Goal: Task Accomplishment & Management: Use online tool/utility

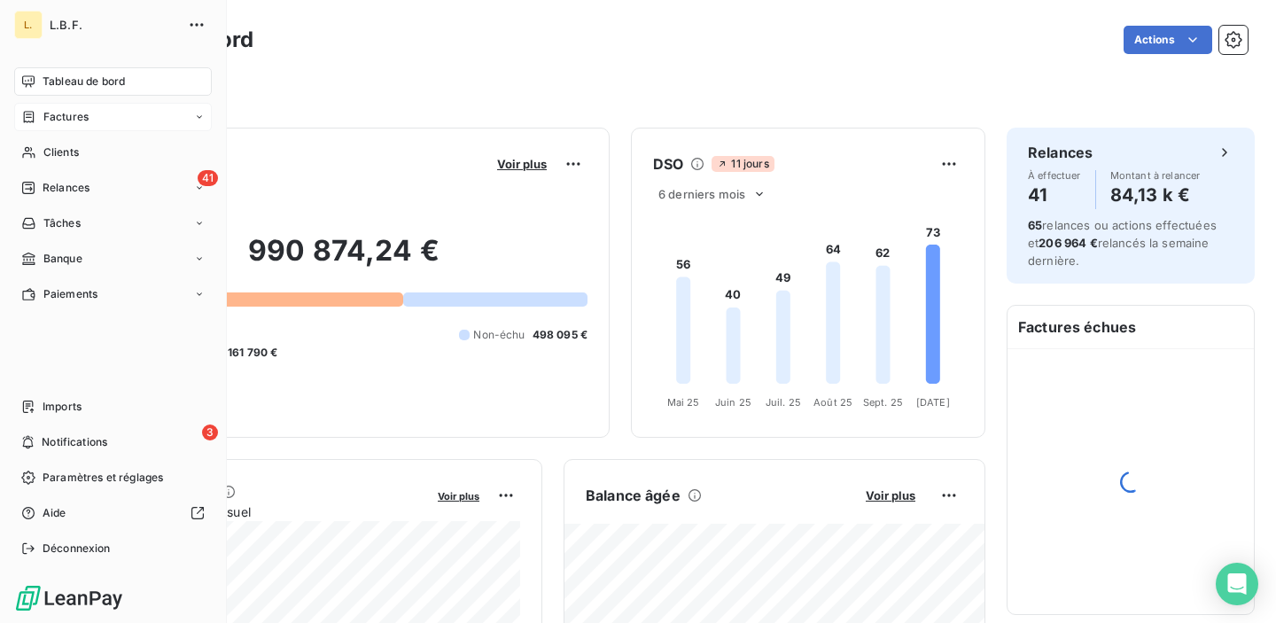
click at [65, 121] on span "Factures" at bounding box center [65, 117] width 45 height 16
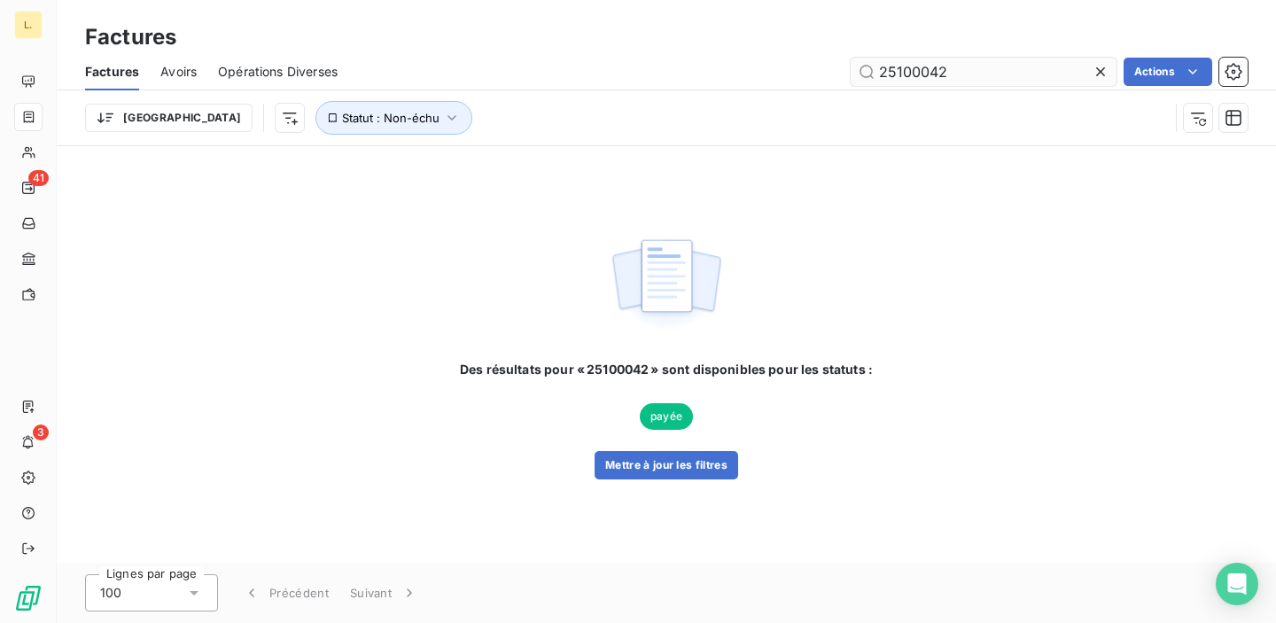
click at [927, 66] on input "25100042" at bounding box center [984, 72] width 266 height 28
type input "2025080130"
click at [705, 466] on button "Mettre à jour les filtres" at bounding box center [667, 465] width 144 height 28
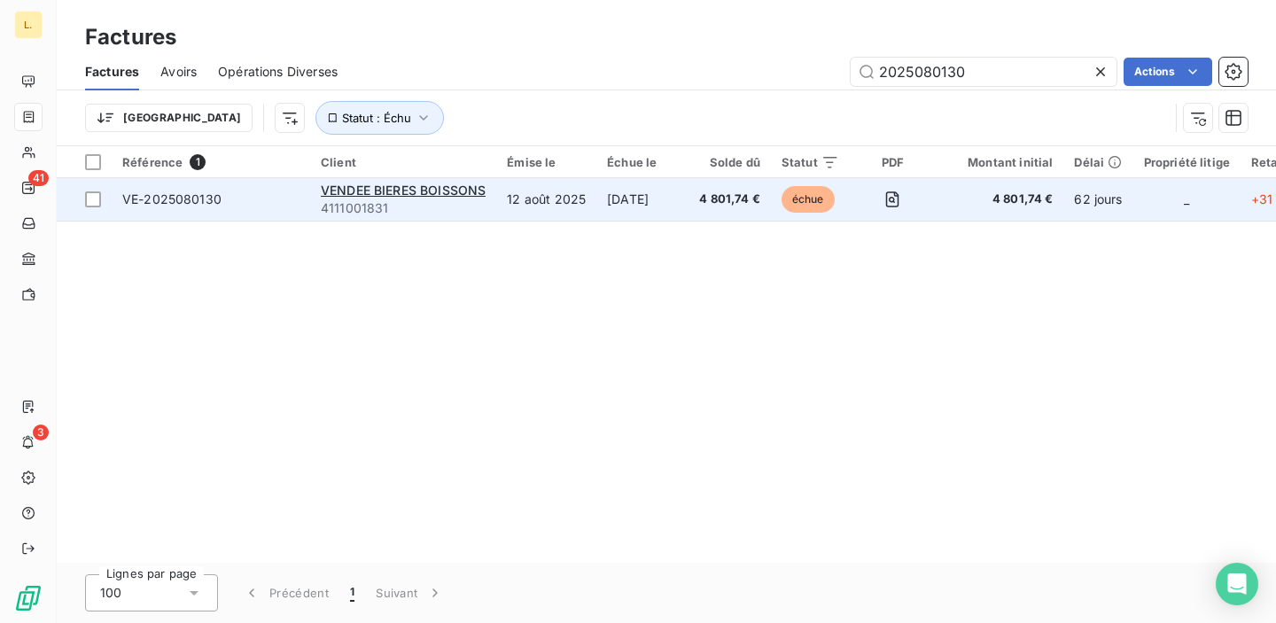
click at [706, 189] on td "4 801,74 €" at bounding box center [730, 199] width 82 height 43
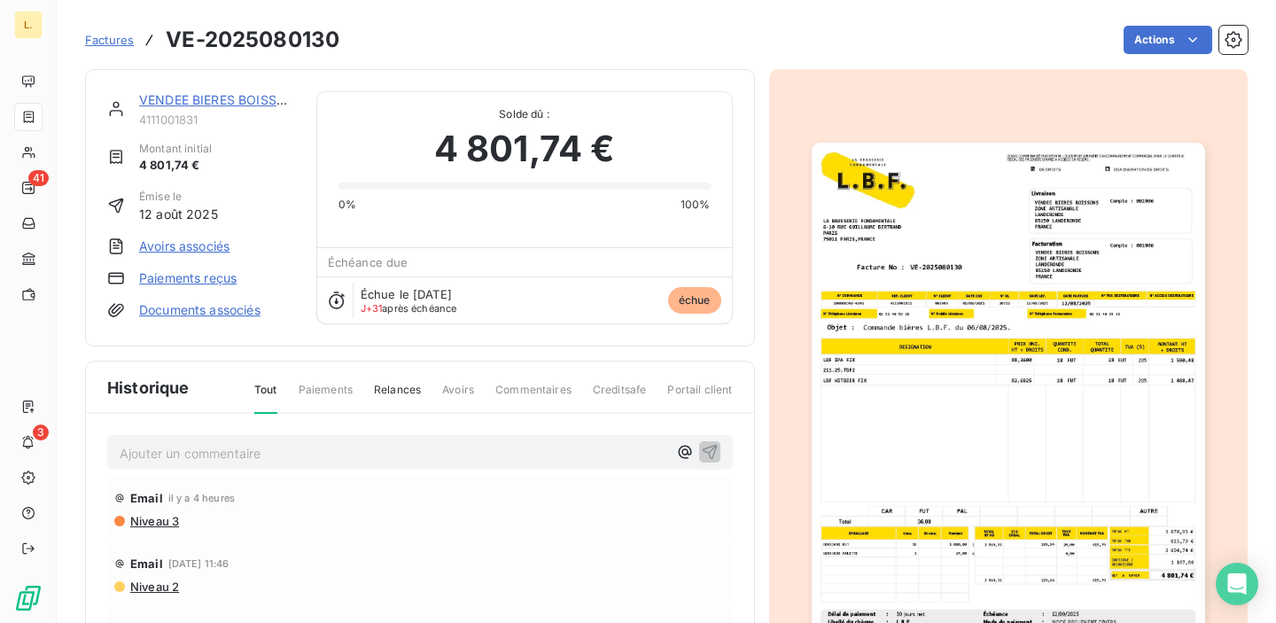
click at [228, 280] on link "Paiements reçus" at bounding box center [188, 278] width 98 height 18
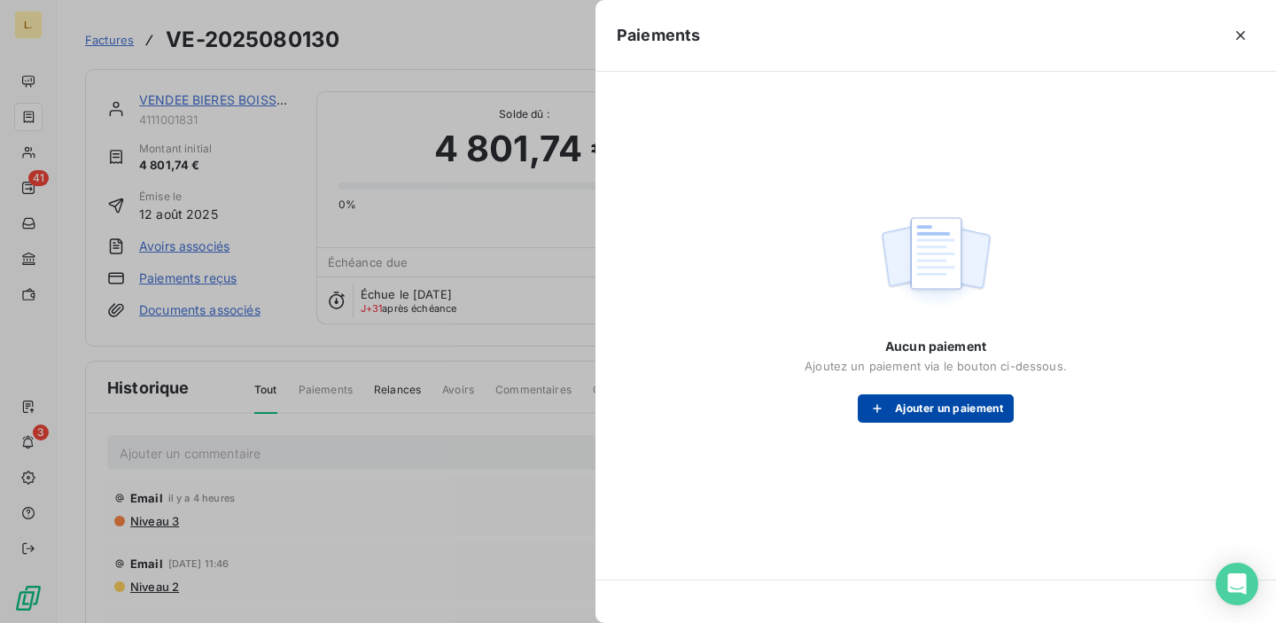
click at [904, 395] on button "Ajouter un paiement" at bounding box center [936, 408] width 156 height 28
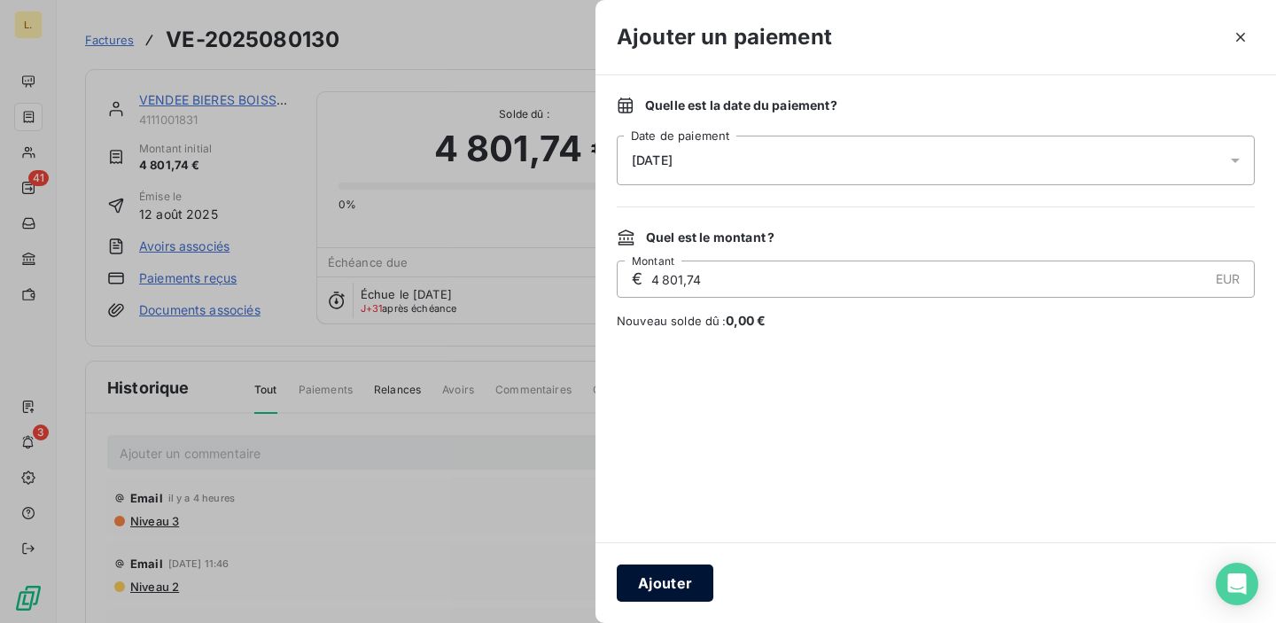
click at [675, 573] on button "Ajouter" at bounding box center [665, 583] width 97 height 37
